Goal: Navigation & Orientation: Find specific page/section

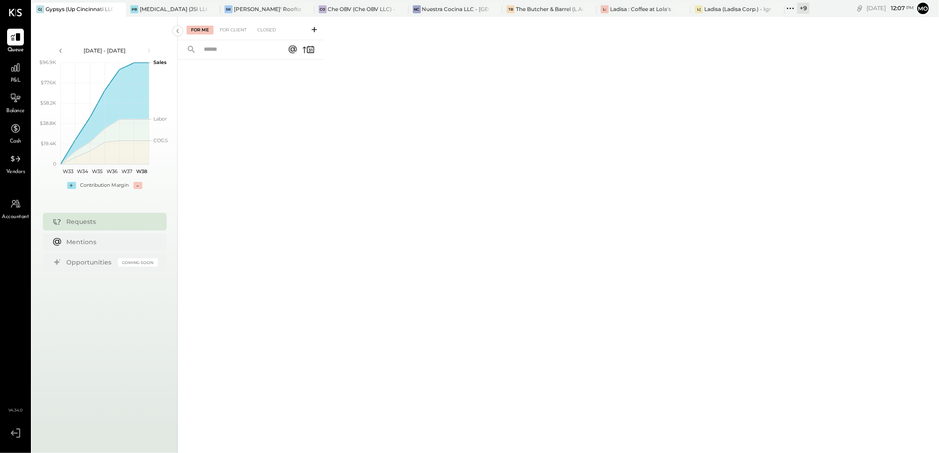
click at [792, 7] on icon at bounding box center [789, 8] width 11 height 11
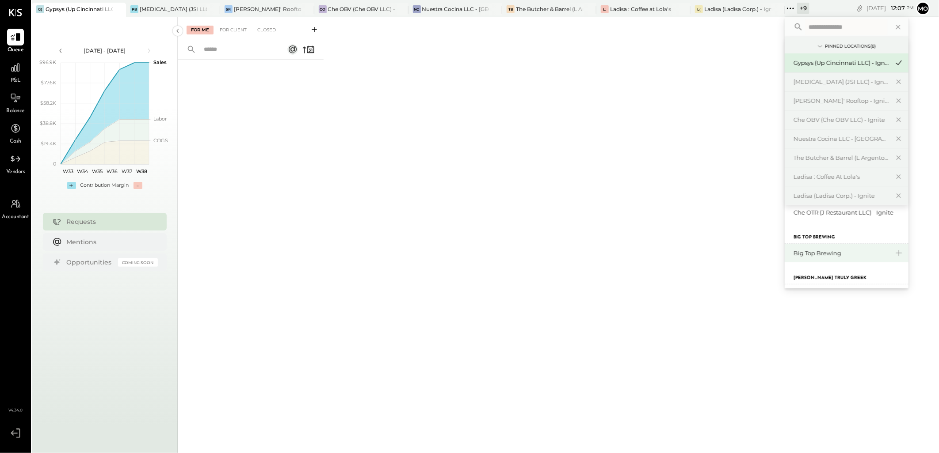
scroll to position [98, 0]
click at [841, 252] on div "Big Top Brewing" at bounding box center [840, 254] width 95 height 8
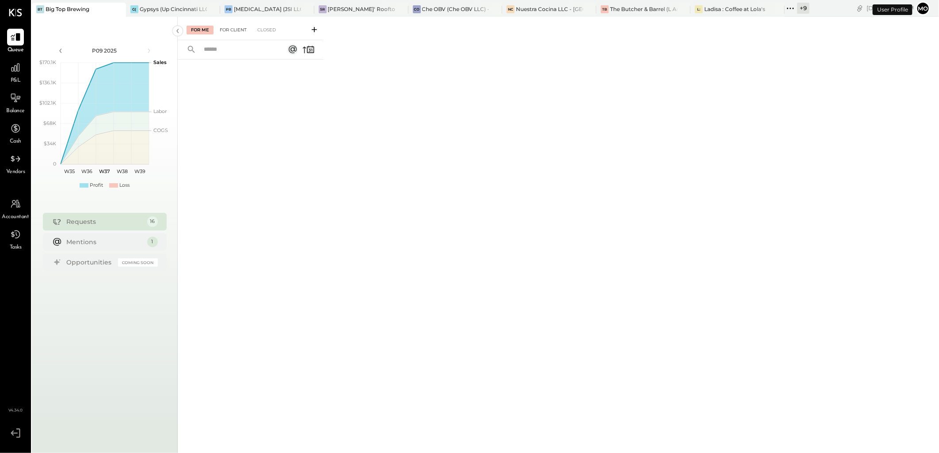
click at [242, 31] on div "For Client" at bounding box center [233, 30] width 36 height 9
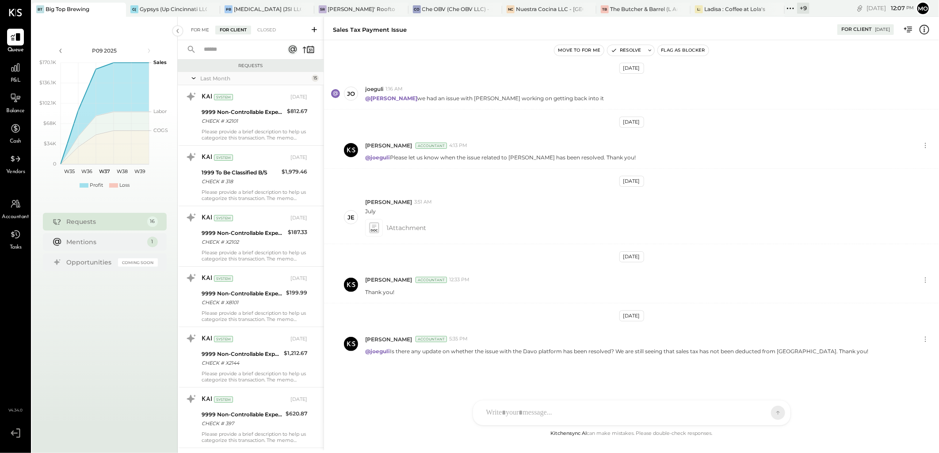
click at [197, 32] on div "For Me" at bounding box center [199, 30] width 27 height 9
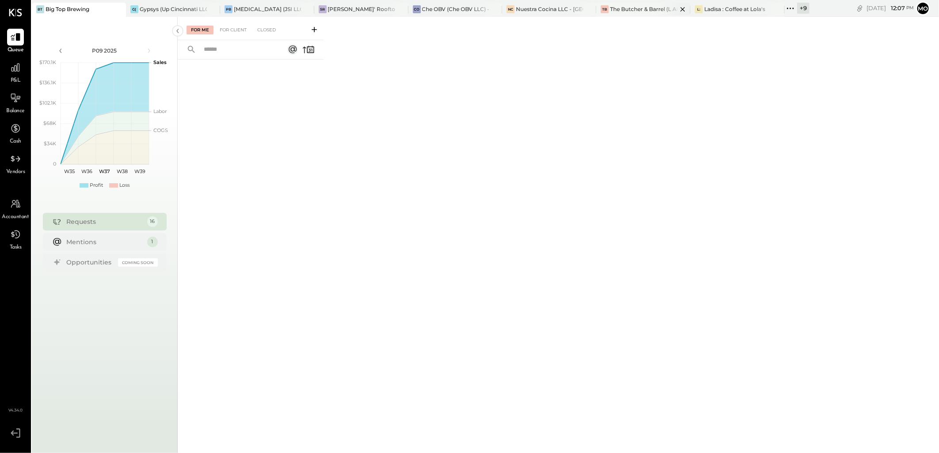
click at [635, 11] on div "The Butcher & Barrel (L Argento LLC) - [GEOGRAPHIC_DATA]" at bounding box center [643, 9] width 67 height 8
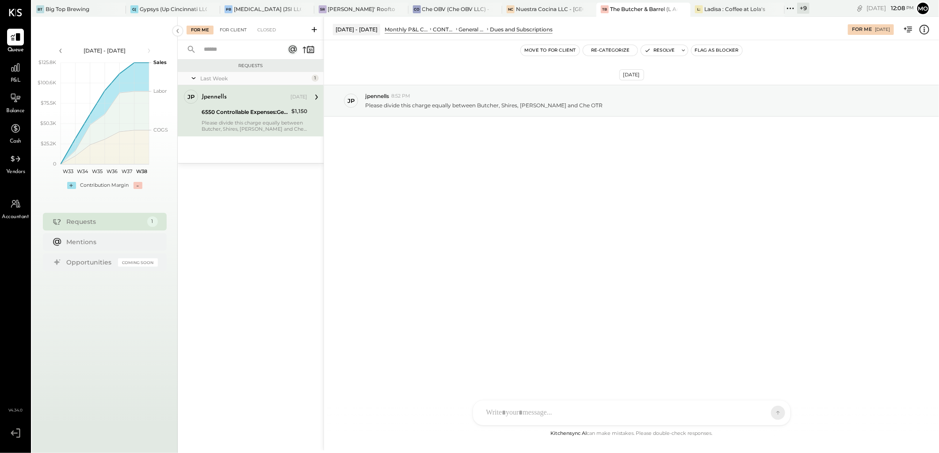
click at [232, 30] on div "For Client" at bounding box center [233, 30] width 36 height 9
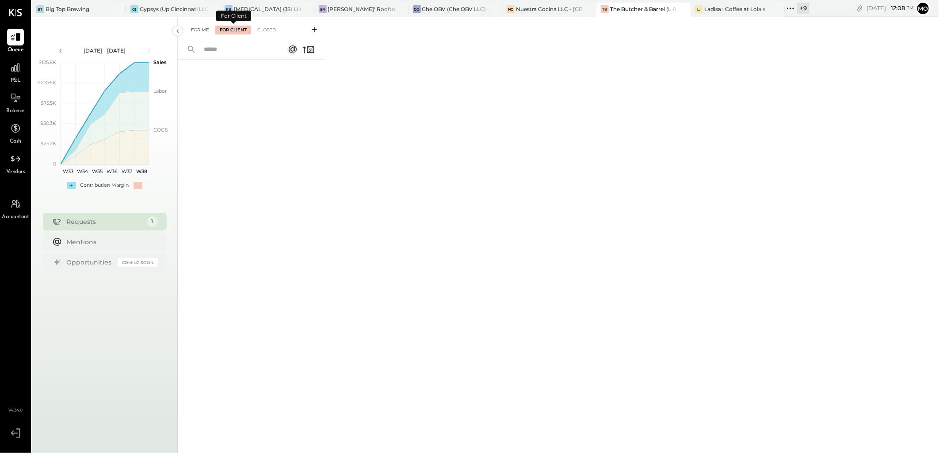
click at [197, 28] on div "For Me" at bounding box center [199, 30] width 27 height 9
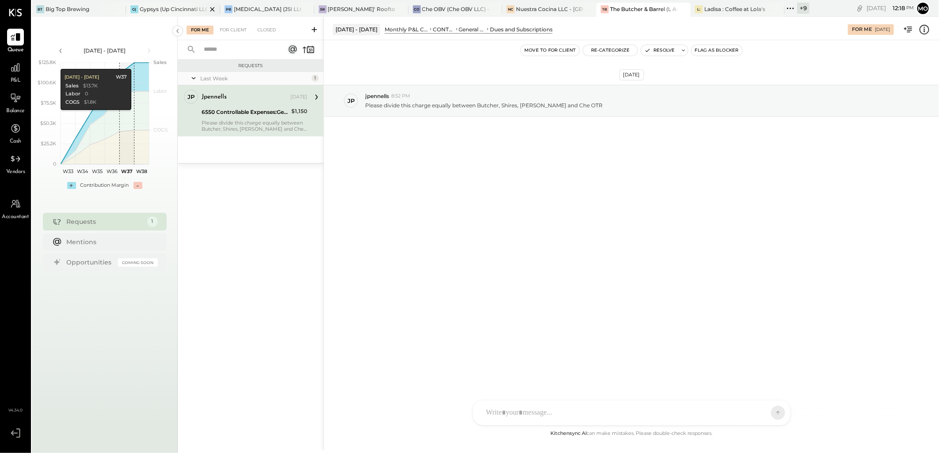
click at [148, 15] on div "G( Gypsys (Up Cincinnati LLC) - [GEOGRAPHIC_DATA]" at bounding box center [173, 10] width 94 height 14
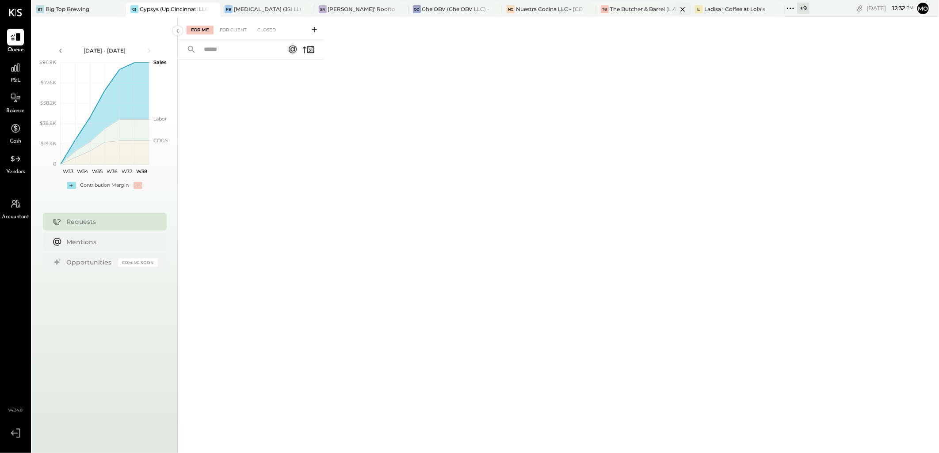
click at [650, 9] on div "The Butcher & Barrel (L Argento LLC) - [GEOGRAPHIC_DATA]" at bounding box center [643, 9] width 67 height 8
